Goal: Information Seeking & Learning: Stay updated

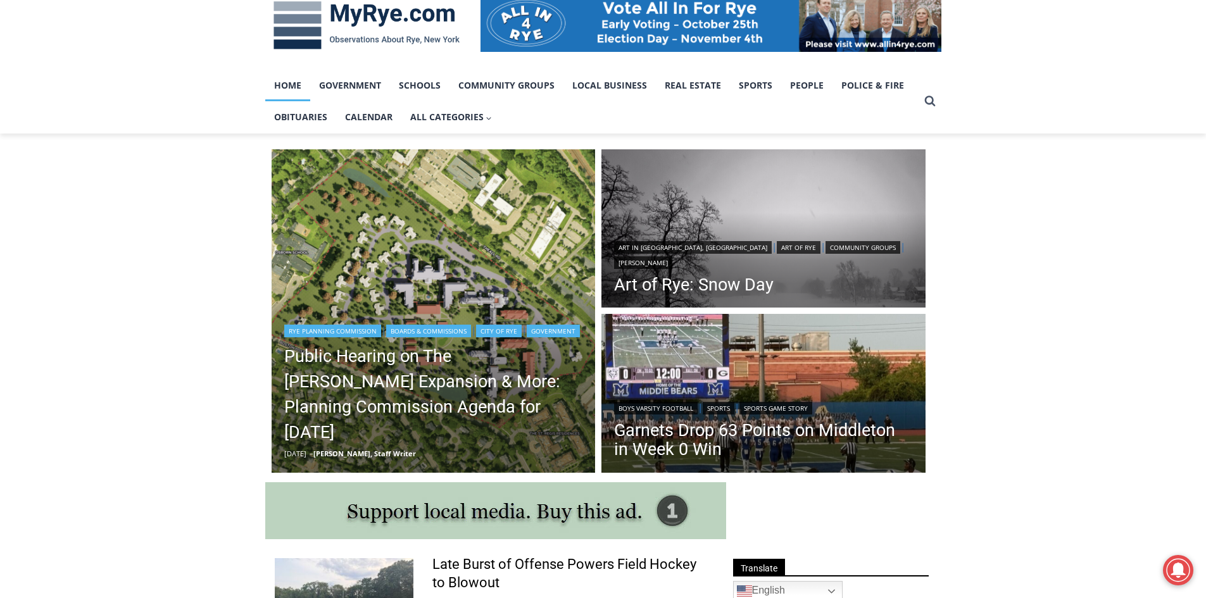
scroll to position [253, 0]
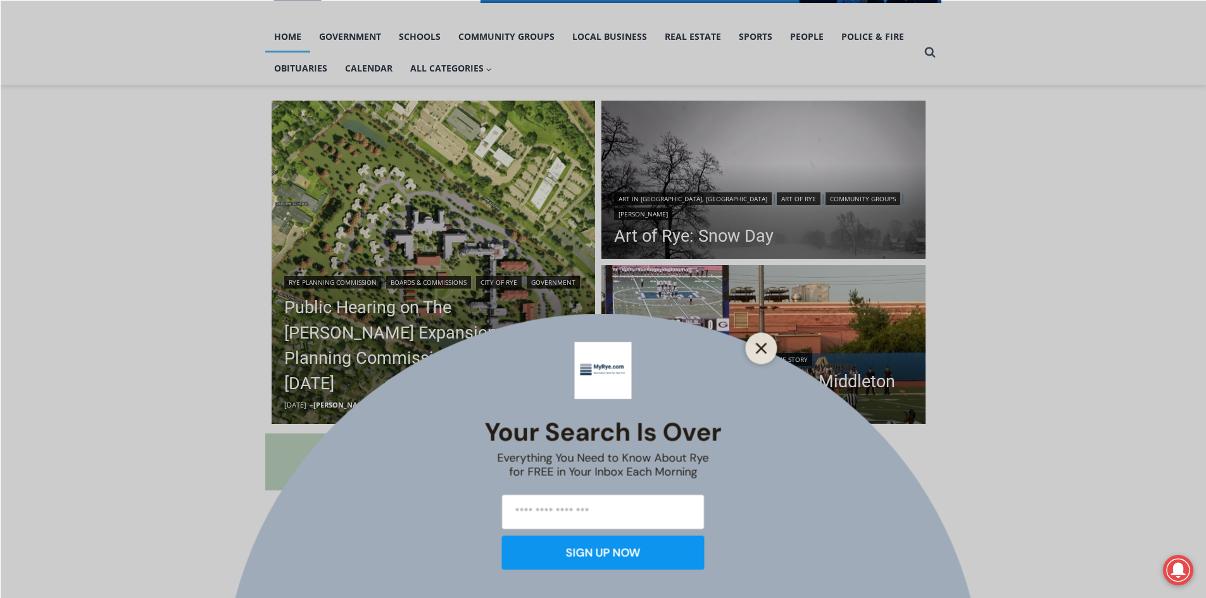
click at [757, 354] on button "Close" at bounding box center [762, 348] width 18 height 18
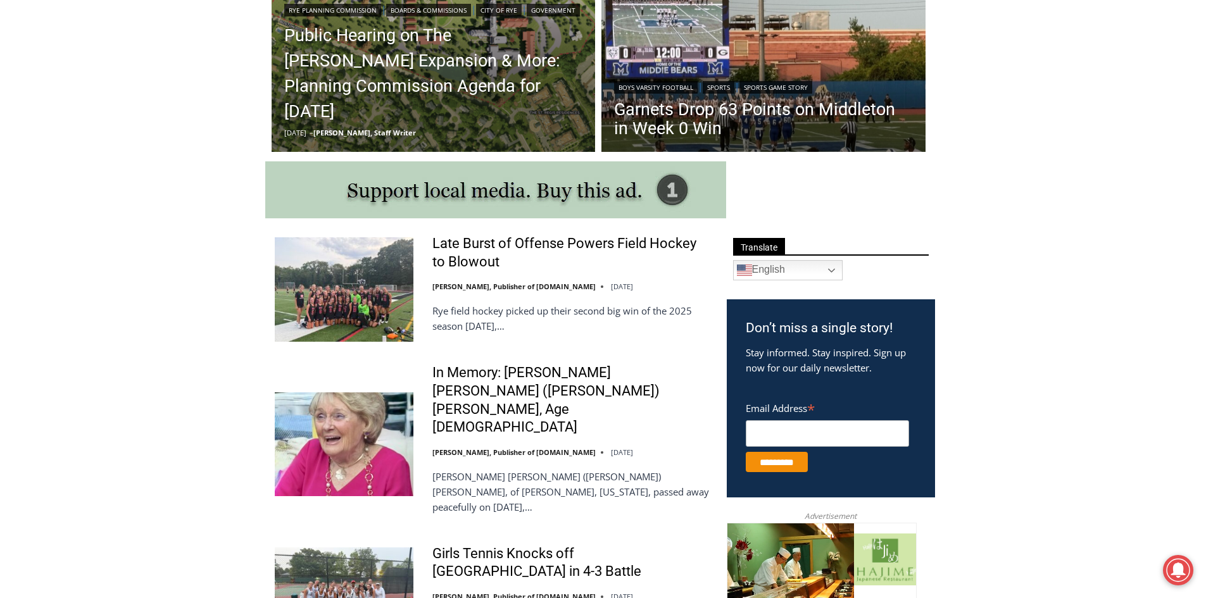
scroll to position [506, 0]
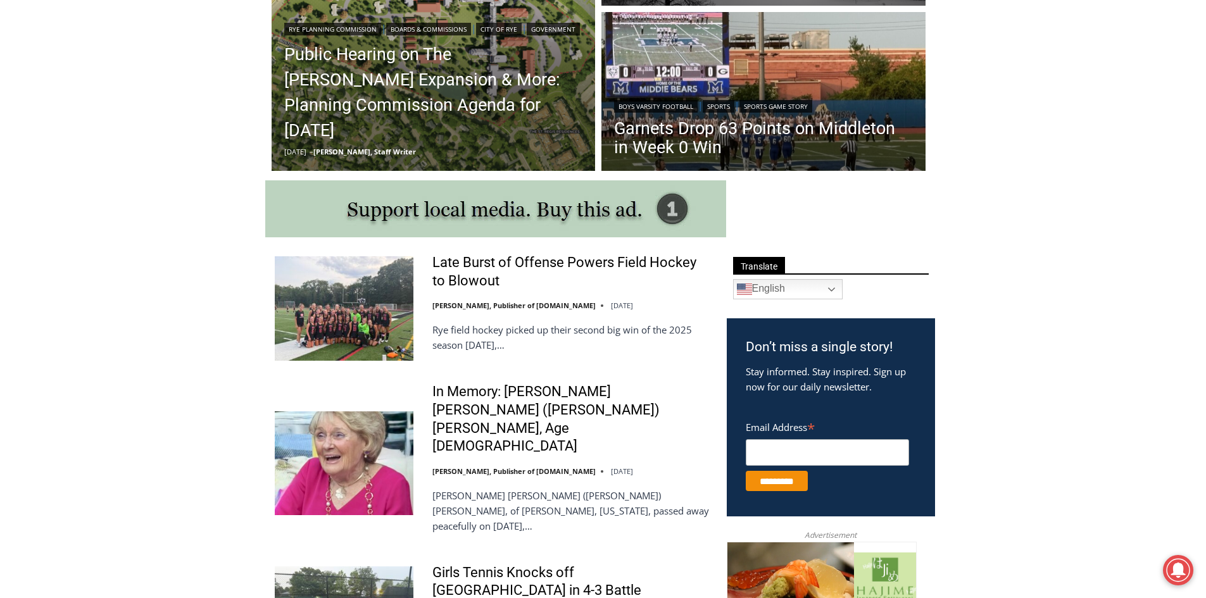
click at [349, 329] on img at bounding box center [344, 308] width 139 height 104
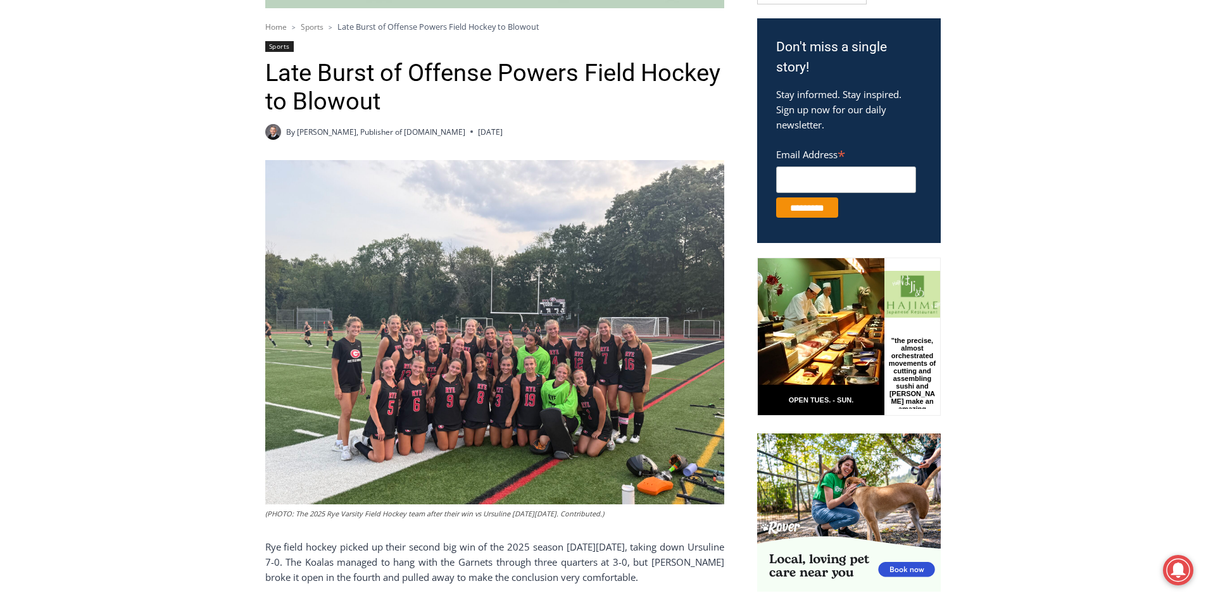
scroll to position [420, 0]
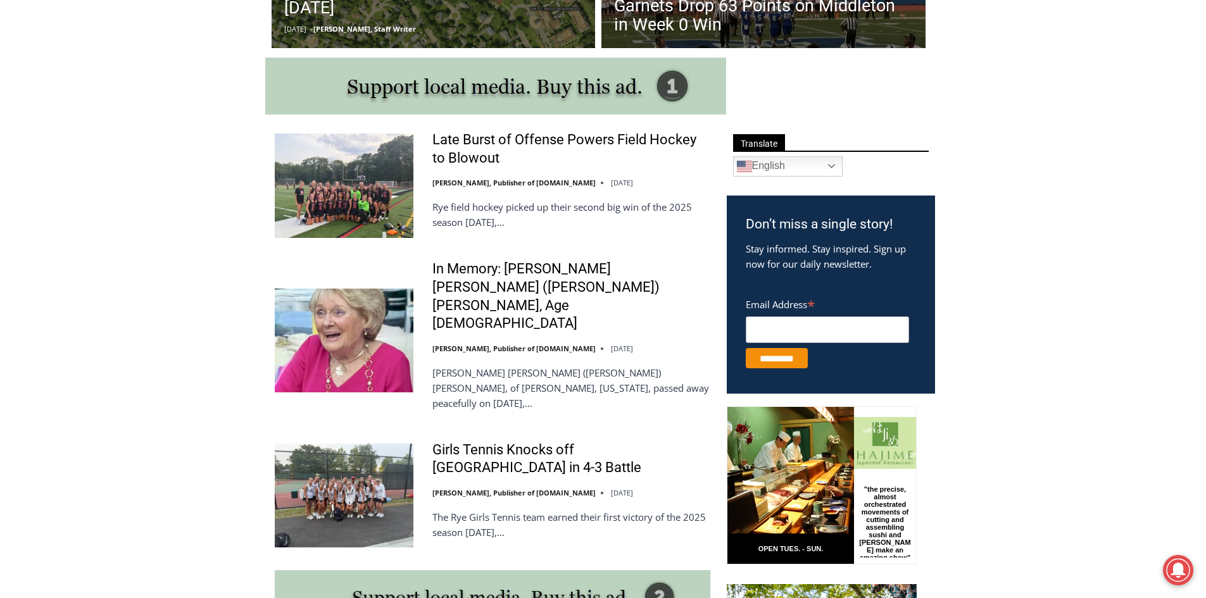
scroll to position [357, 0]
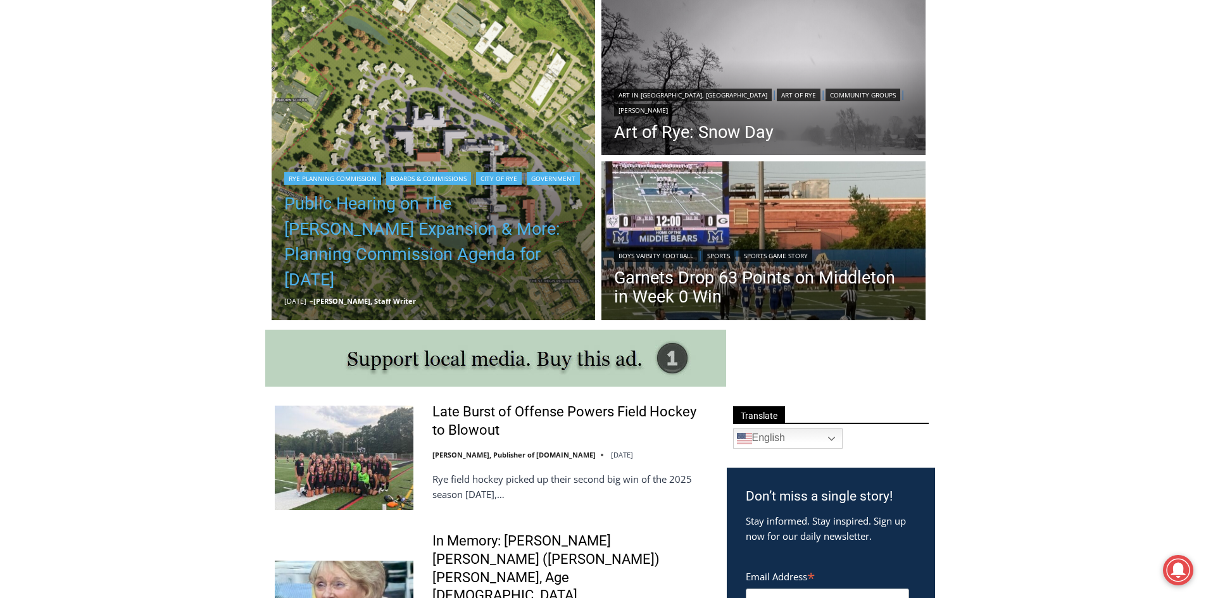
click at [382, 222] on link "Public Hearing on The [PERSON_NAME] Expansion & More: Planning Commission Agend…" at bounding box center [433, 241] width 299 height 101
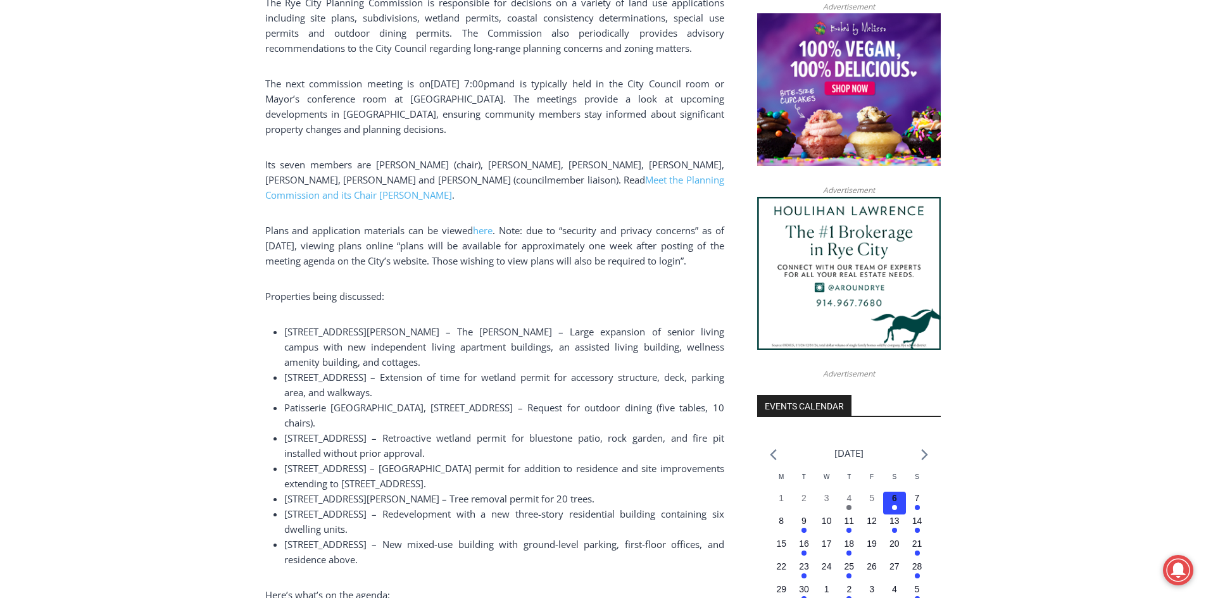
scroll to position [1051, 0]
